Goal: Find specific page/section: Find specific page/section

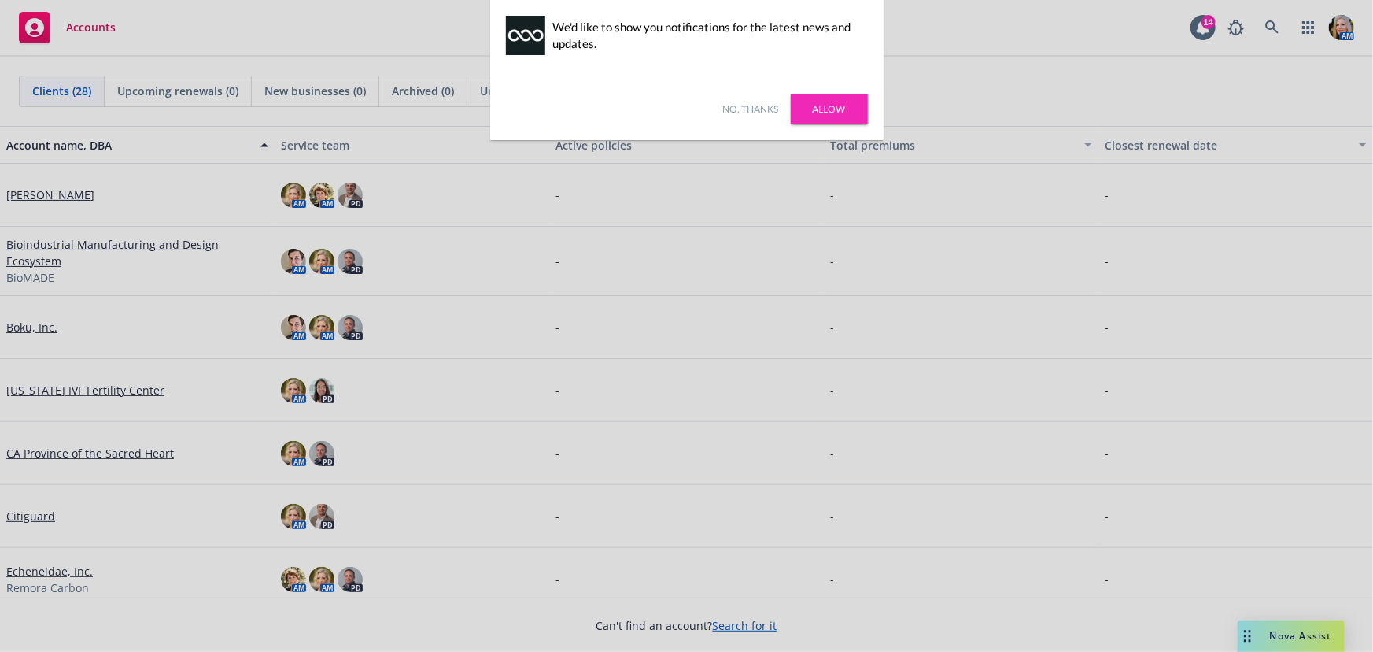
click at [815, 111] on link "Allow" at bounding box center [829, 109] width 77 height 30
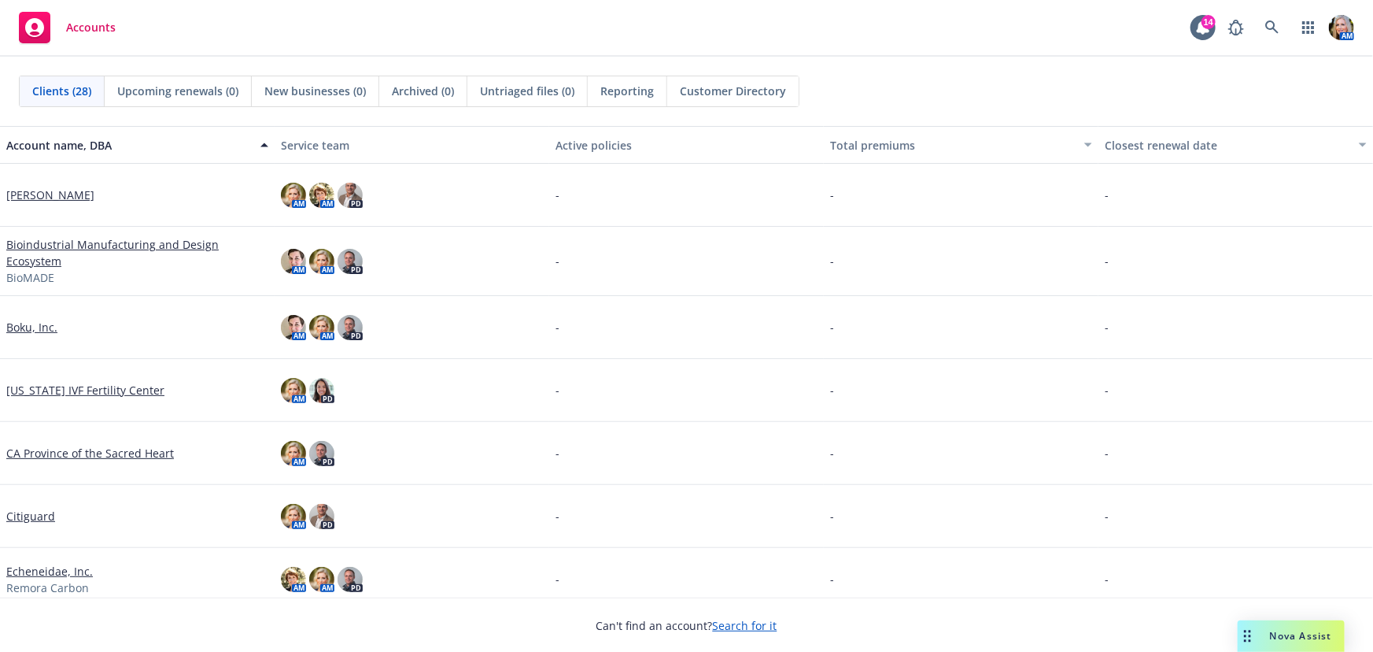
click at [54, 383] on link "[US_STATE] IVF Fertility Center" at bounding box center [85, 390] width 158 height 17
click at [75, 390] on link "[US_STATE] IVF Fertility Center" at bounding box center [85, 390] width 158 height 17
click at [65, 383] on link "[US_STATE] IVF Fertility Center" at bounding box center [85, 390] width 158 height 17
click at [57, 384] on link "[US_STATE] IVF Fertility Center" at bounding box center [85, 390] width 158 height 17
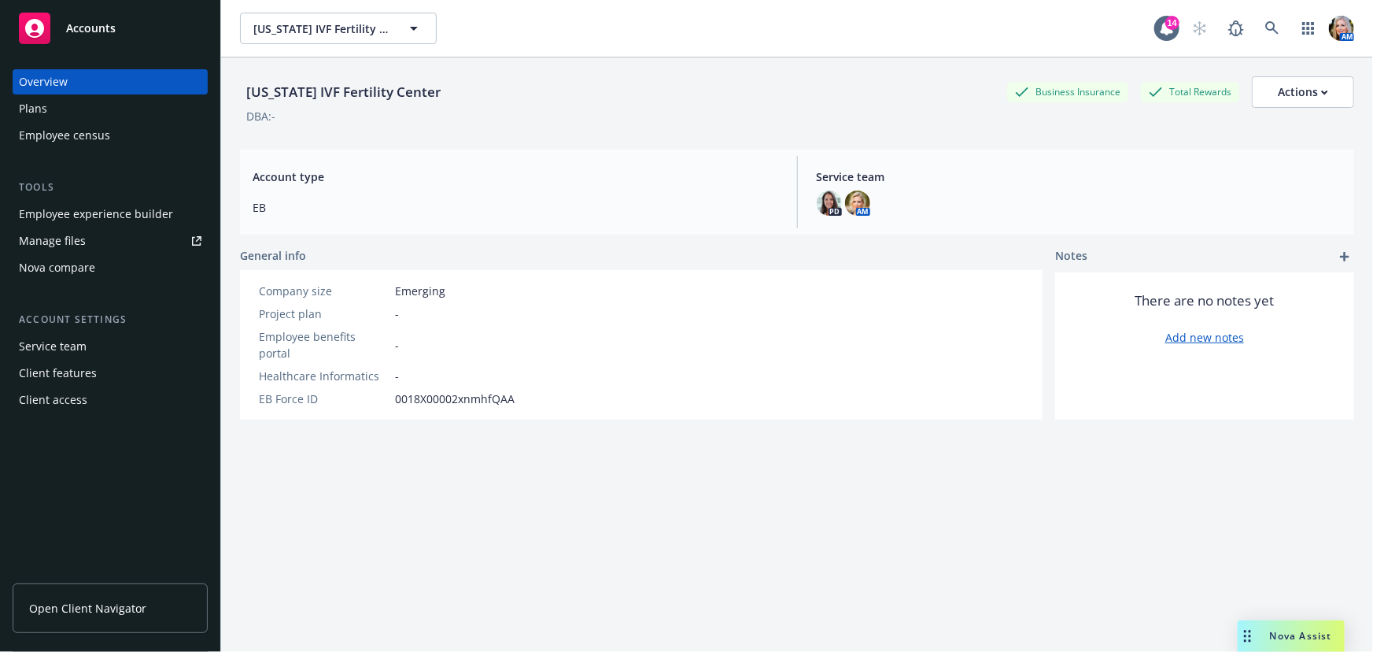
click at [87, 411] on div "Client access" at bounding box center [110, 399] width 183 height 25
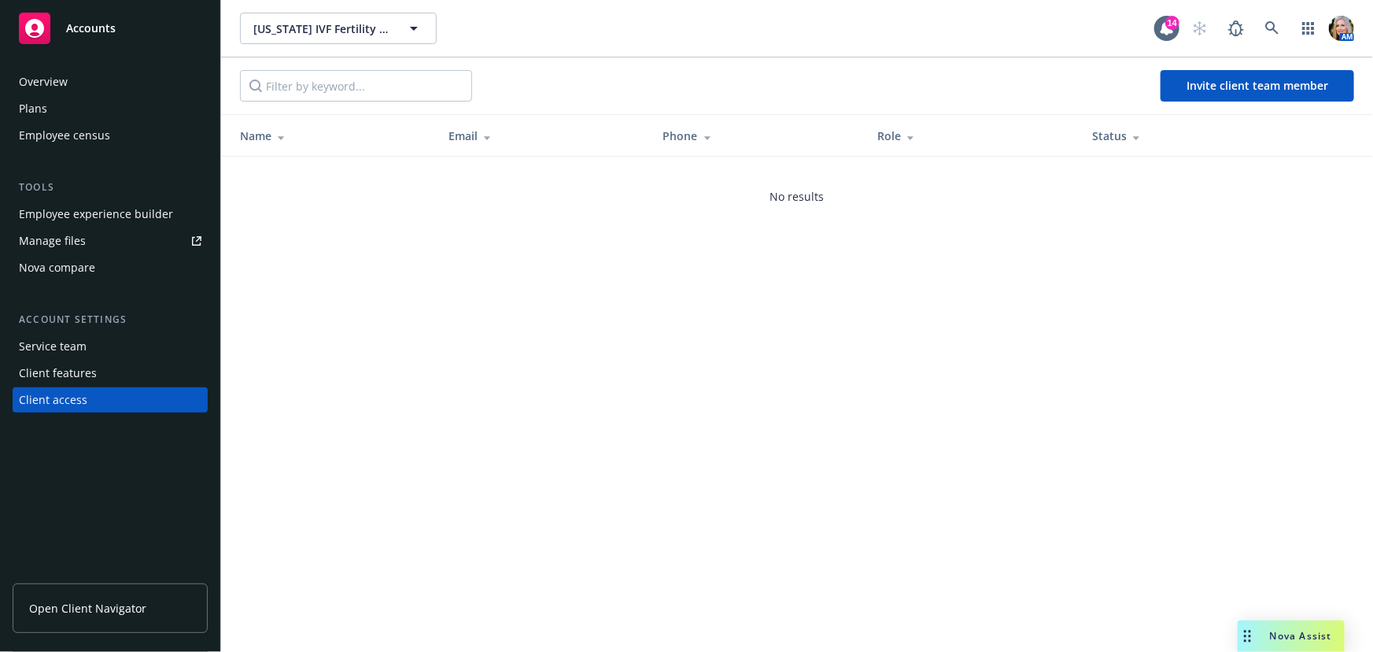
click at [54, 101] on div "Plans" at bounding box center [110, 108] width 183 height 25
